Goal: Task Accomplishment & Management: Manage account settings

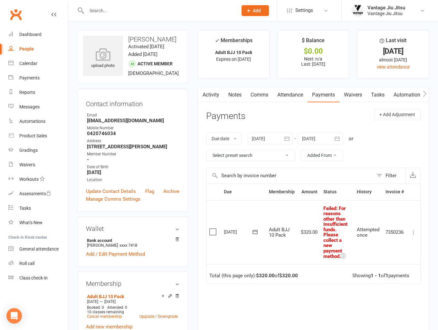
click at [346, 256] on icon at bounding box center [343, 256] width 5 height 5
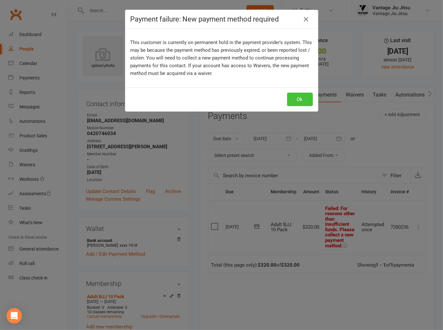
click at [297, 103] on button "Ok" at bounding box center [300, 100] width 26 height 14
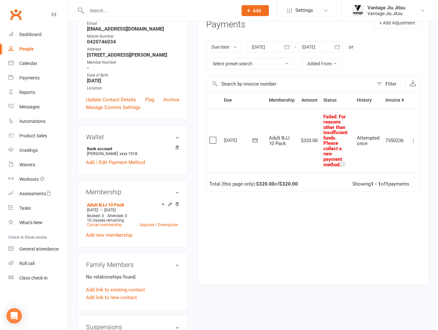
scroll to position [97, 0]
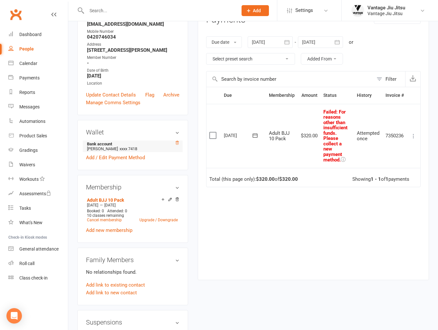
click at [178, 145] on icon at bounding box center [177, 143] width 5 height 5
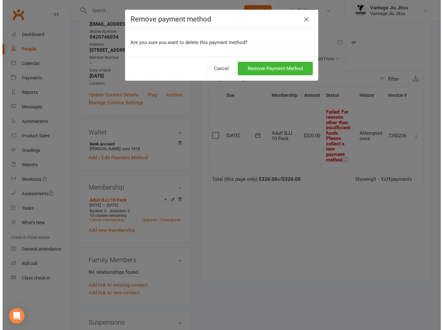
scroll to position [89, 0]
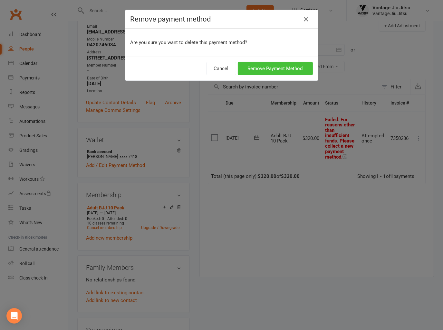
drag, startPoint x: 265, startPoint y: 71, endPoint x: 268, endPoint y: 71, distance: 3.3
click at [266, 71] on button "Remove Payment Method" at bounding box center [275, 69] width 75 height 14
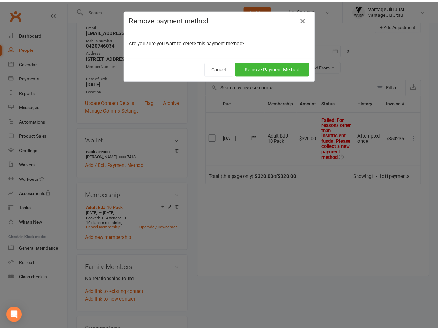
scroll to position [97, 0]
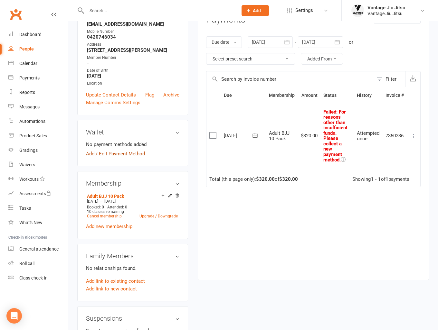
click at [112, 158] on link "Add / Edit Payment Method" at bounding box center [115, 154] width 59 height 8
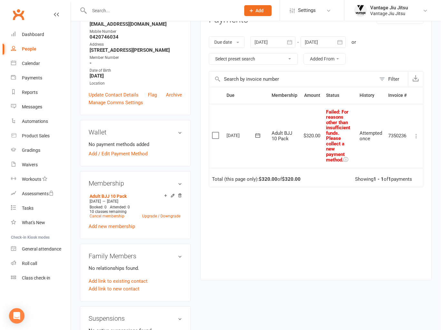
scroll to position [89, 0]
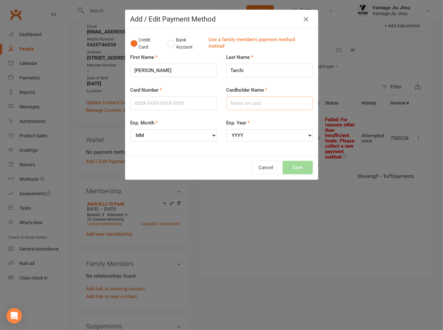
click at [265, 105] on input "Cardholder Name" at bounding box center [269, 104] width 86 height 14
type input "[PERSON_NAME]"
click at [194, 103] on input "Card Number" at bounding box center [173, 104] width 86 height 14
type input "[CREDIT_CARD_NUMBER]"
click at [158, 134] on select "MM 01 02 03 04 05 06 07 08 09 10 11 12" at bounding box center [173, 135] width 86 height 12
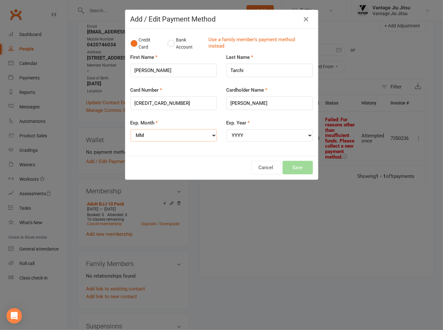
select select "02"
click at [130, 129] on select "MM 01 02 03 04 05 06 07 08 09 10 11 12" at bounding box center [173, 135] width 86 height 12
drag, startPoint x: 265, startPoint y: 134, endPoint x: 395, endPoint y: 73, distance: 143.5
click at [265, 135] on select "YYYY 2025 2026 2027 2028 2029 2030 2031 2032 2033 2034" at bounding box center [269, 135] width 86 height 12
select select "2028"
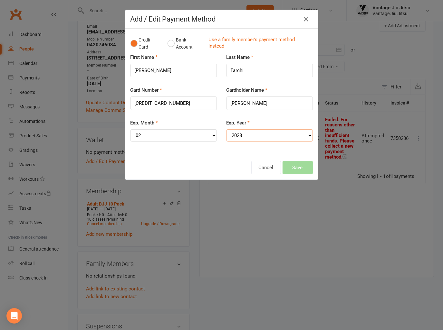
click at [226, 129] on select "YYYY 2025 2026 2027 2028 2029 2030 2031 2032 2033 2034" at bounding box center [269, 135] width 86 height 12
click at [299, 169] on button "Save" at bounding box center [297, 168] width 30 height 14
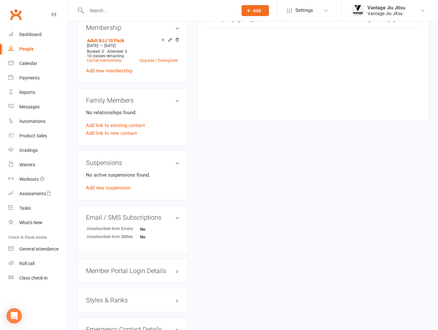
scroll to position [322, 0]
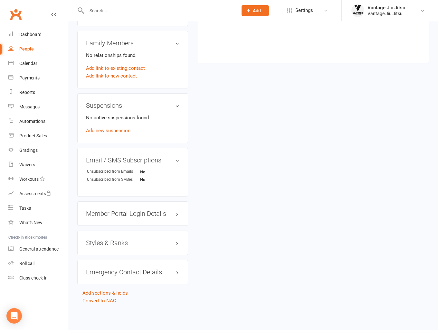
click at [116, 247] on h3 "Styles & Ranks" at bounding box center [132, 243] width 93 height 7
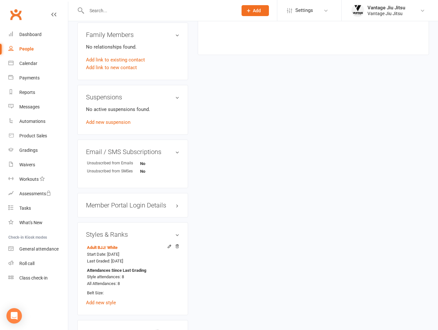
click at [119, 238] on h3 "Styles & Ranks" at bounding box center [132, 234] width 93 height 7
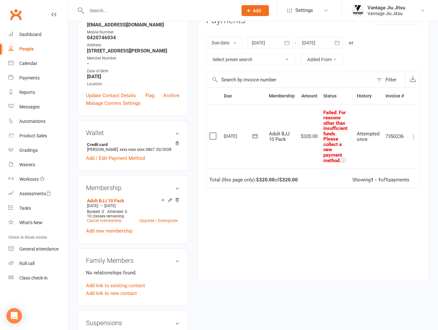
scroll to position [97, 0]
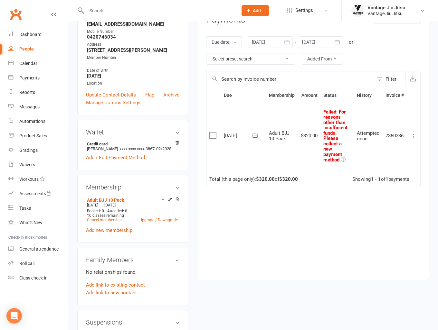
click at [253, 136] on icon at bounding box center [255, 135] width 6 height 6
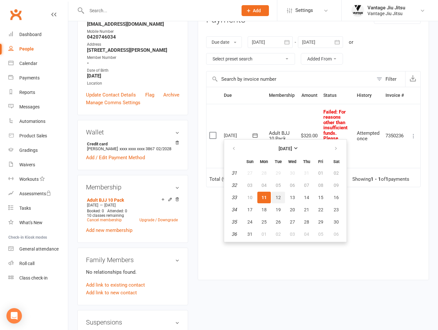
drag, startPoint x: 276, startPoint y: 198, endPoint x: 248, endPoint y: 38, distance: 163.2
click at [276, 199] on span "12" at bounding box center [278, 197] width 5 height 5
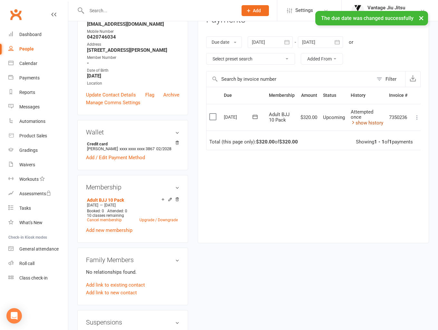
click at [367, 120] on link "show history" at bounding box center [367, 123] width 33 height 6
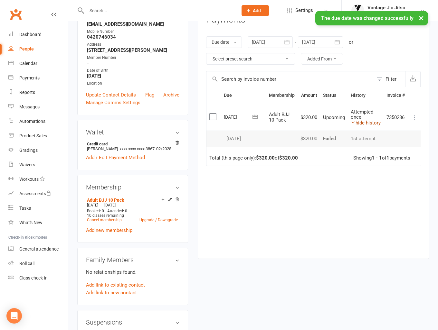
click at [367, 122] on link "hide history" at bounding box center [366, 123] width 30 height 6
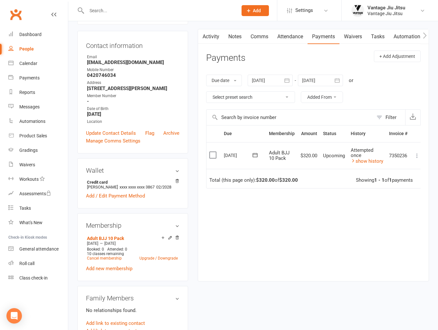
scroll to position [0, 0]
